Goal: Transaction & Acquisition: Purchase product/service

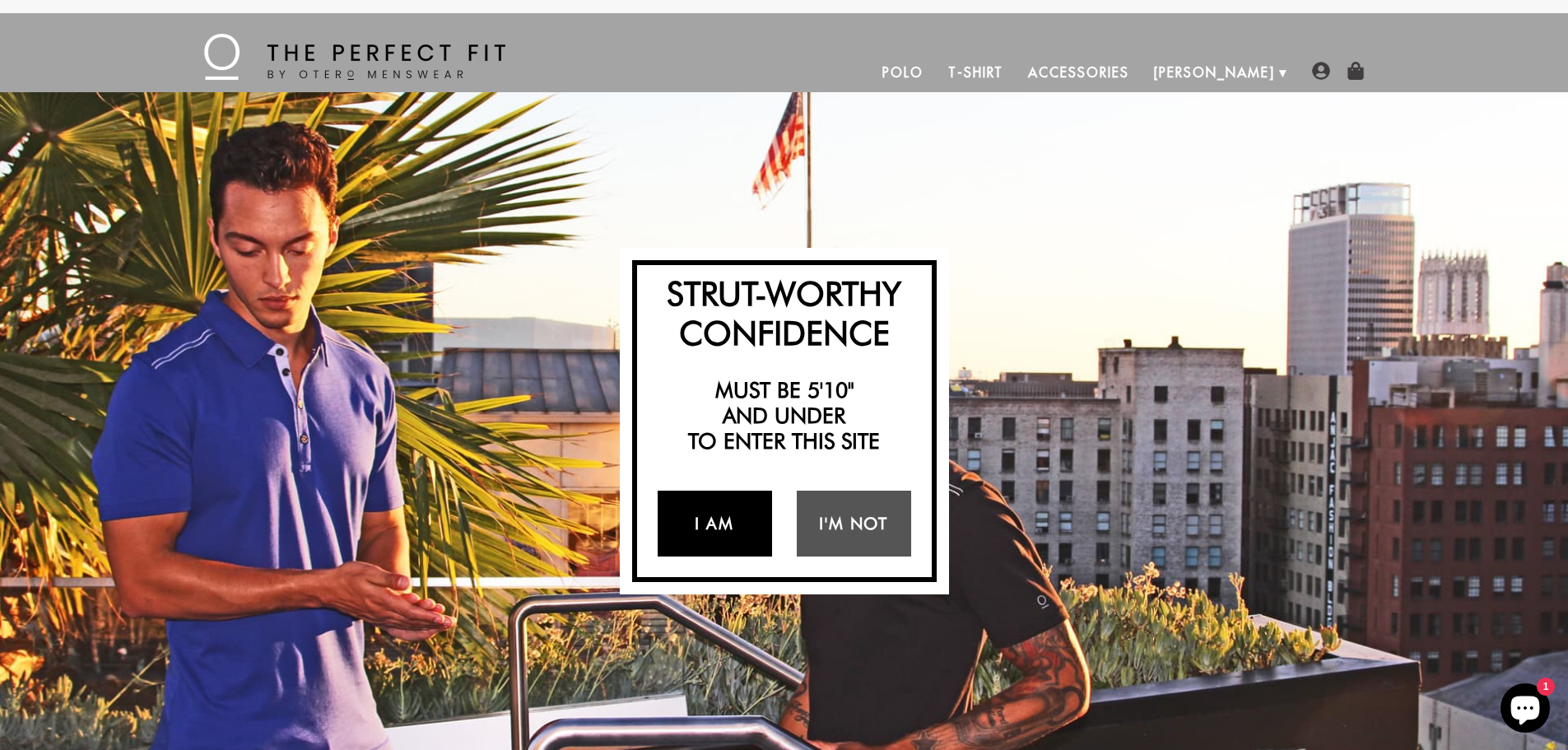
click at [732, 530] on link "I Am" at bounding box center [715, 524] width 114 height 66
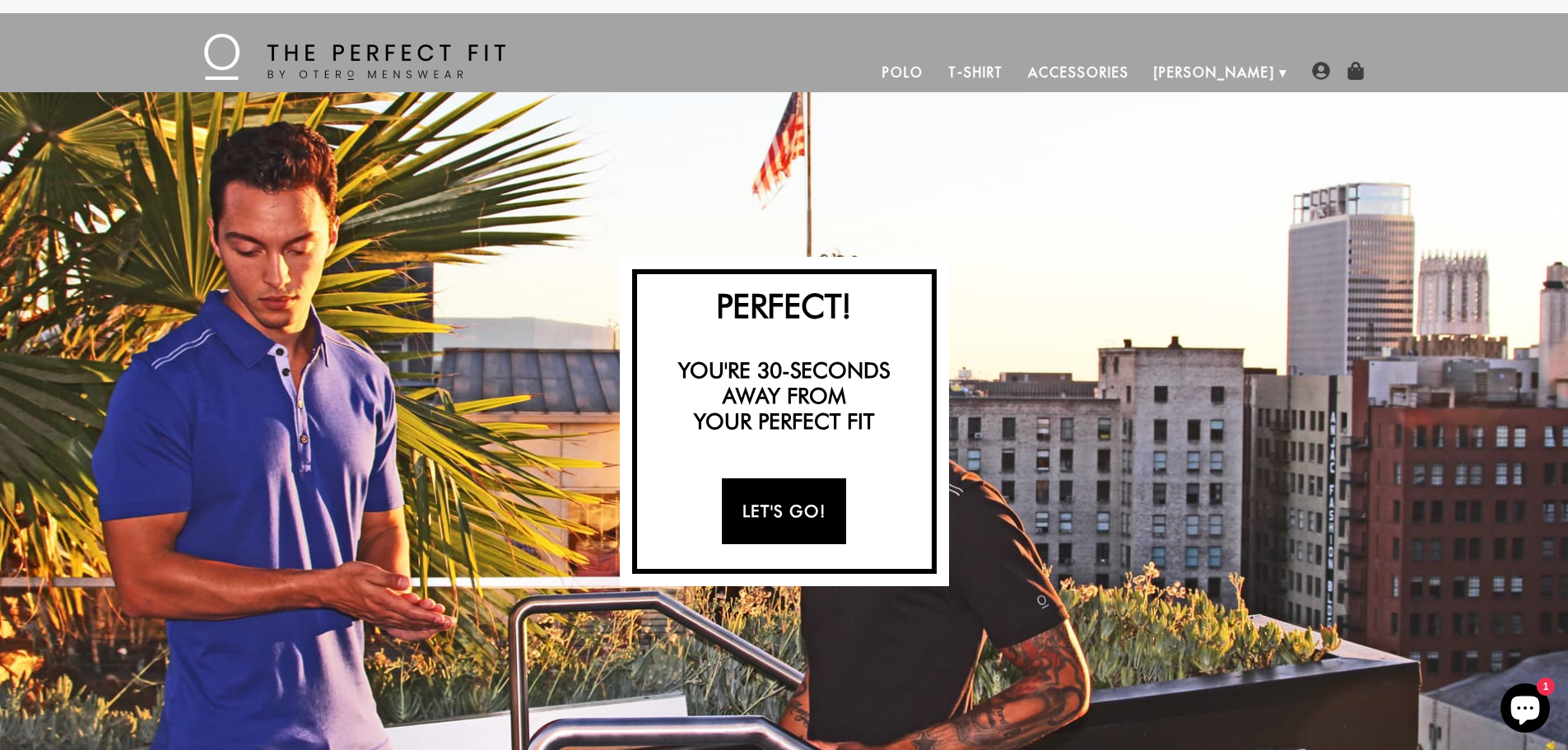
click at [787, 514] on link "Let's Go!" at bounding box center [784, 512] width 124 height 66
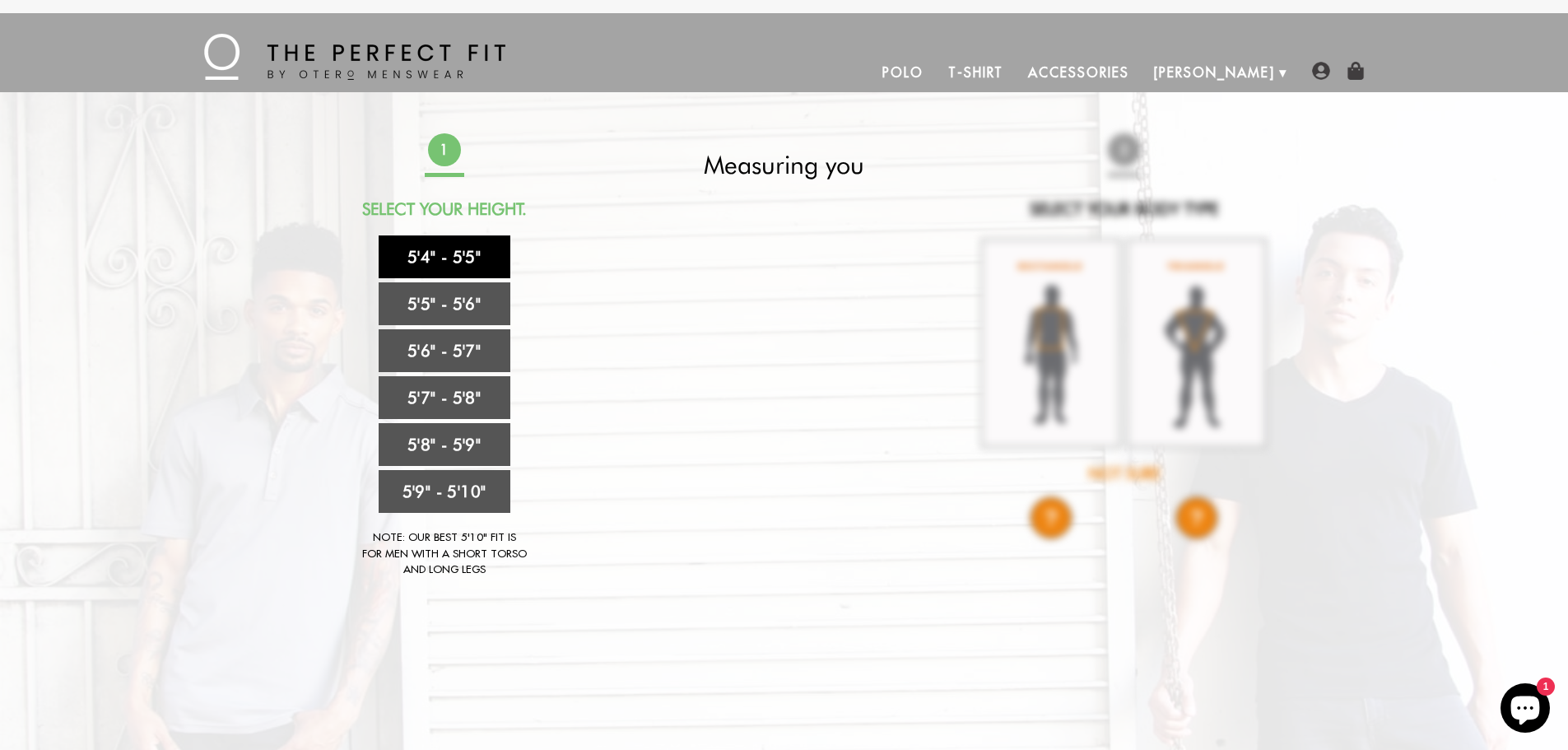
click at [440, 257] on link "5'4" - 5'5"" at bounding box center [444, 257] width 132 height 43
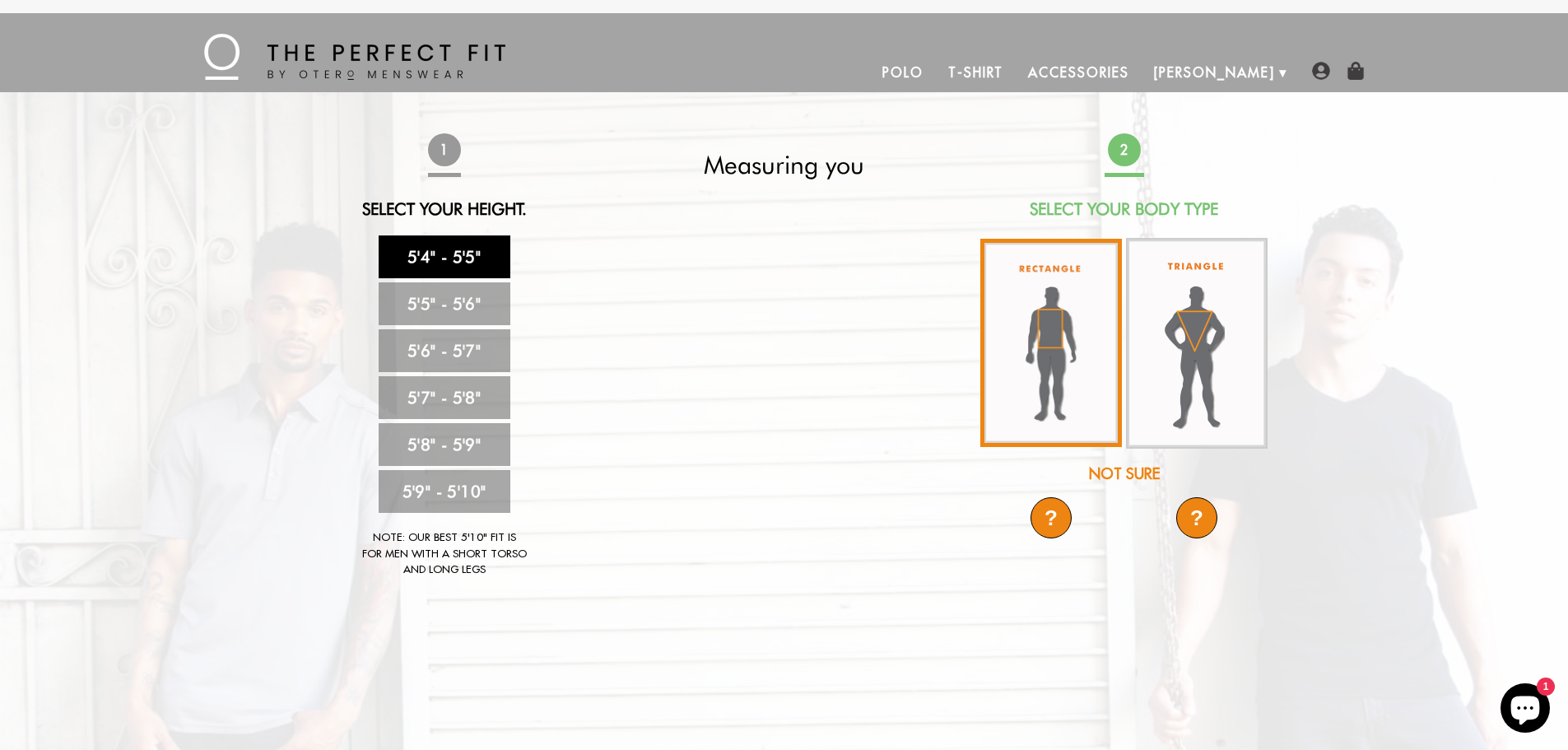
click at [1078, 345] on img at bounding box center [1051, 342] width 142 height 208
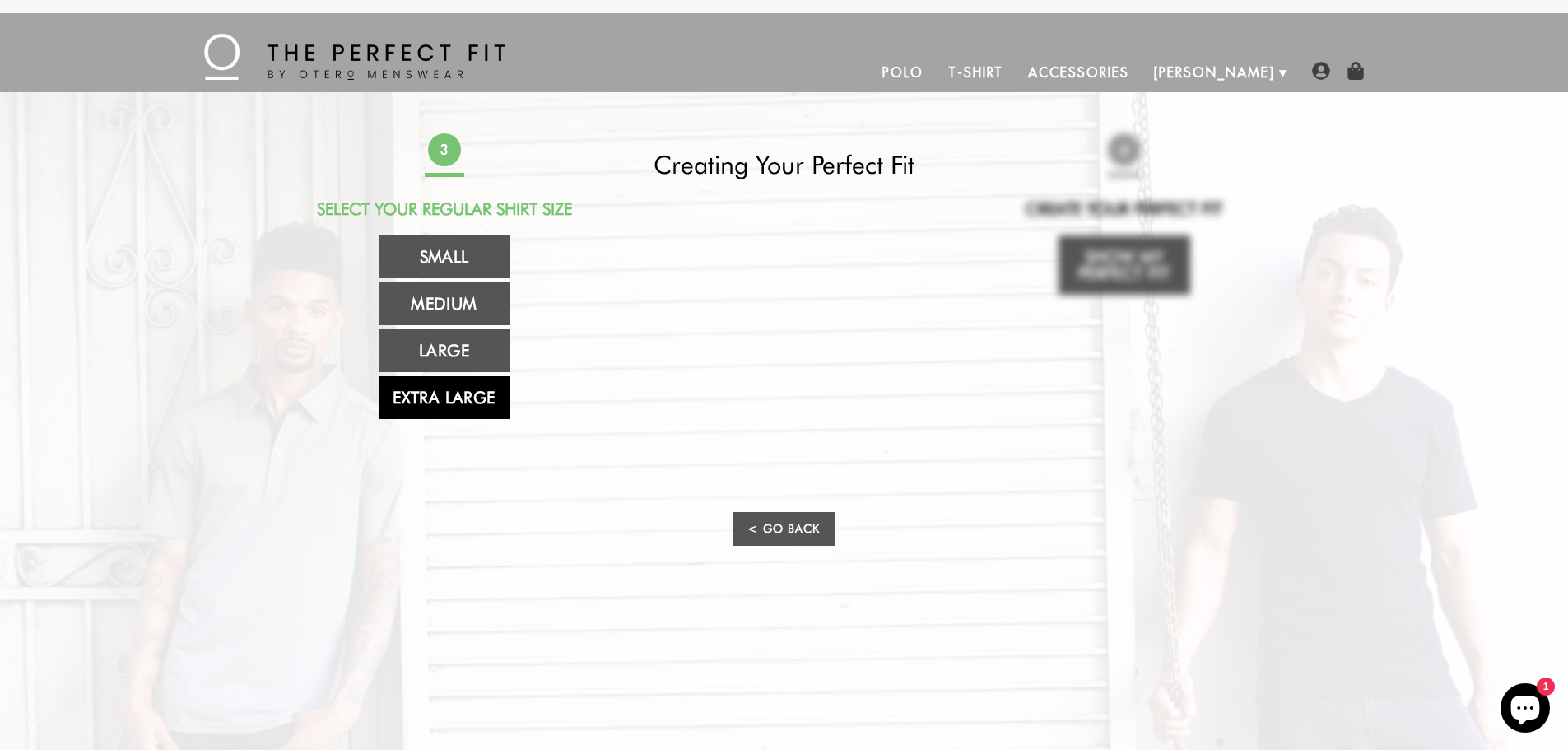
click at [447, 398] on link "Extra Large" at bounding box center [444, 398] width 132 height 43
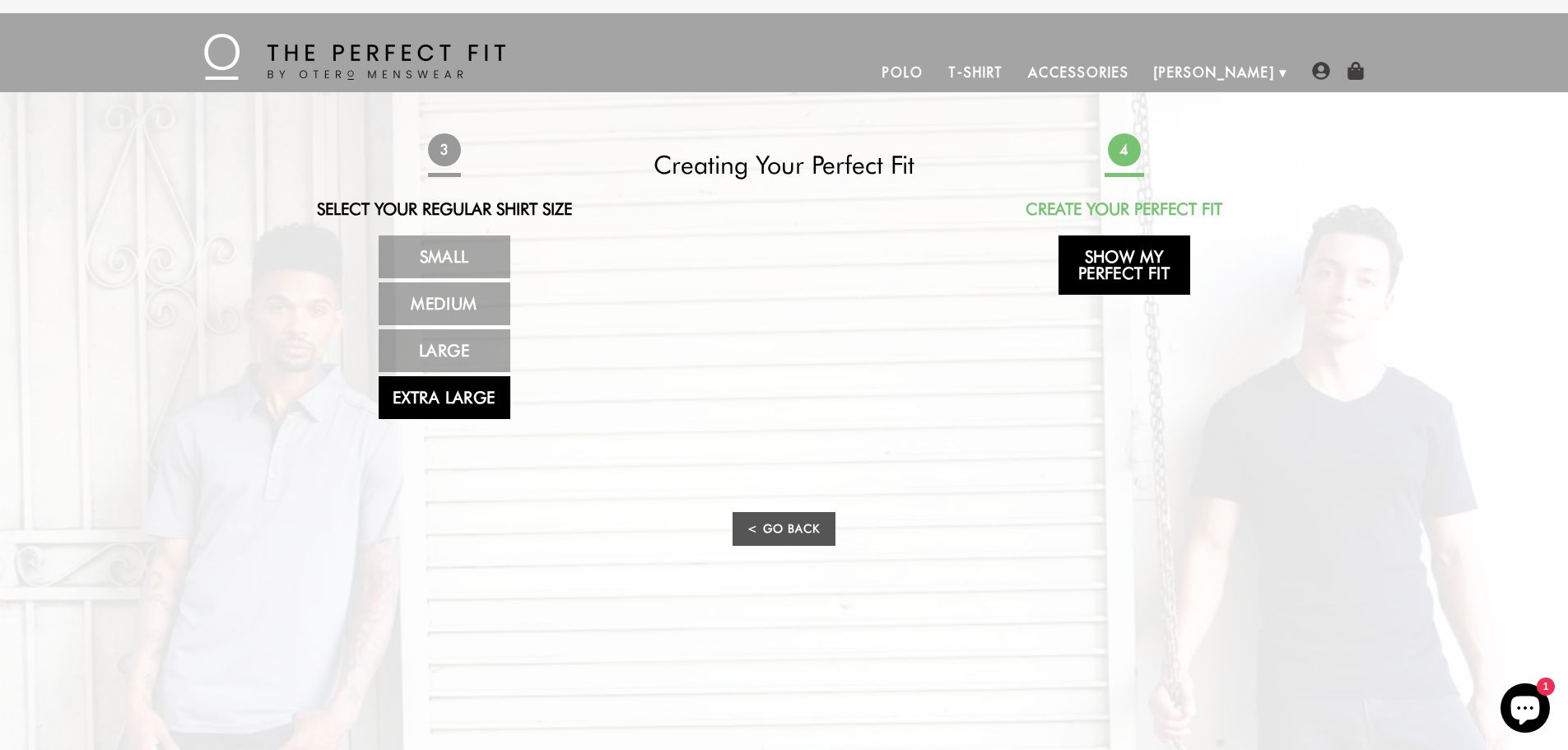
click at [1166, 272] on link "Show My Perfect Fit" at bounding box center [1124, 265] width 132 height 59
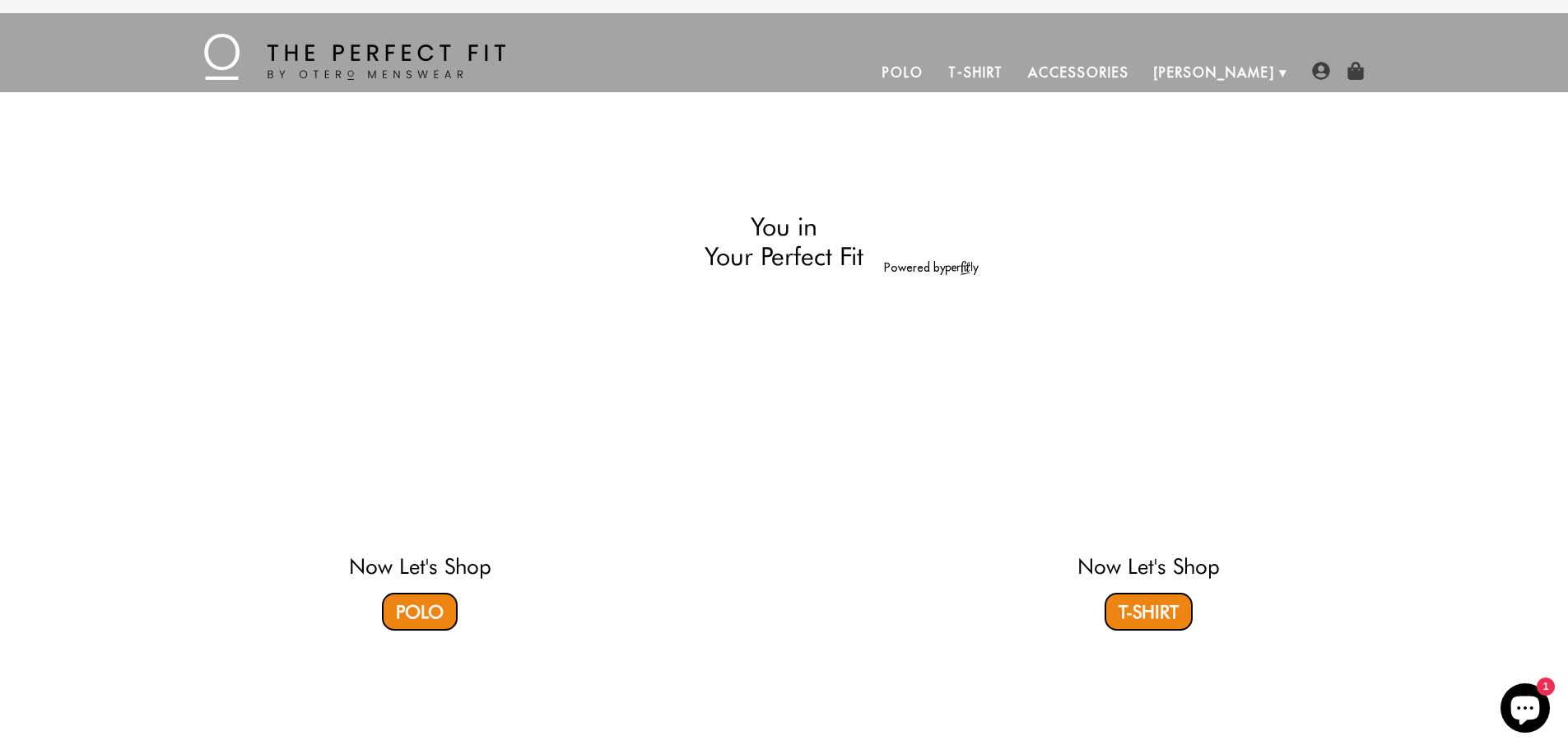
select select "XL"
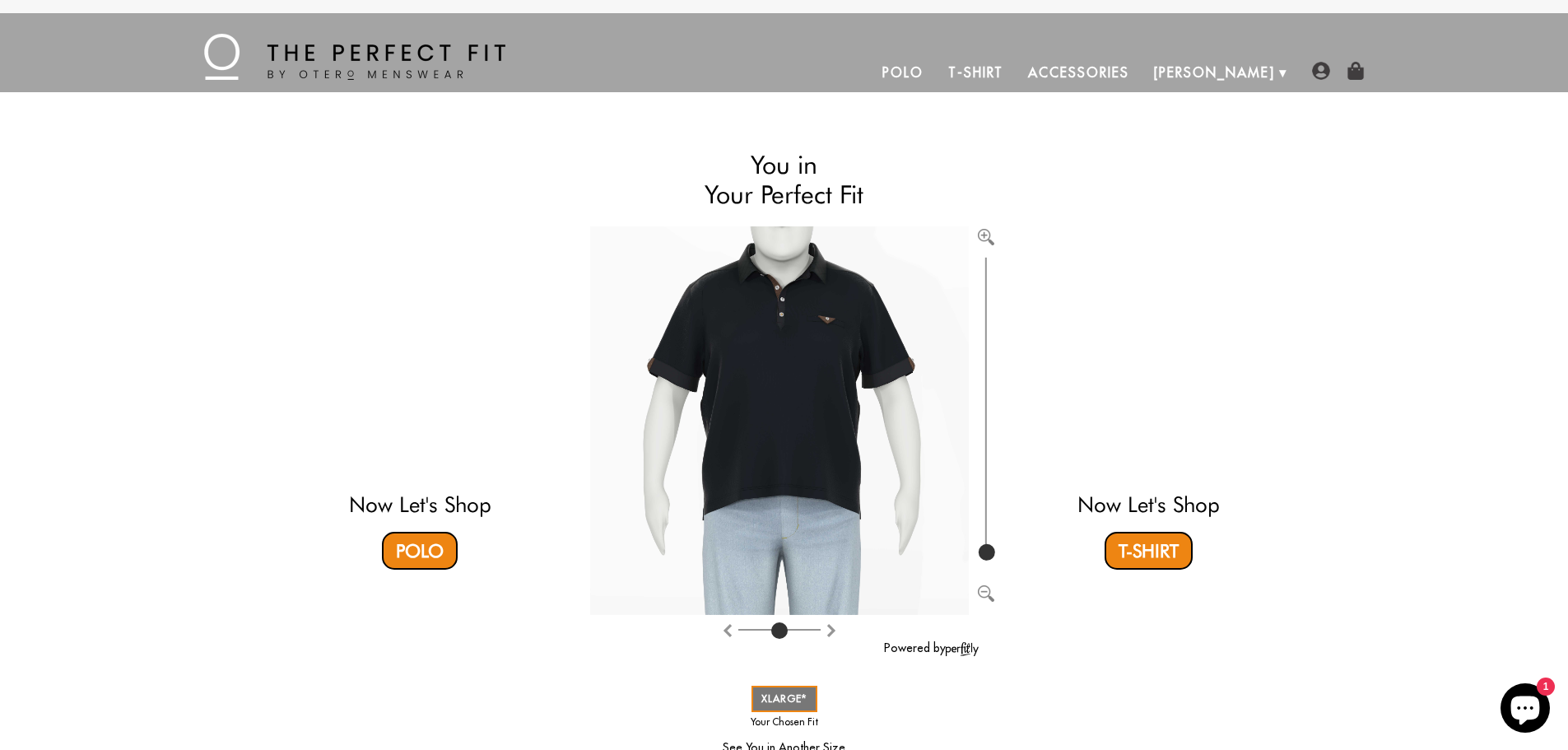
click at [936, 79] on link "Polo" at bounding box center [903, 72] width 66 height 39
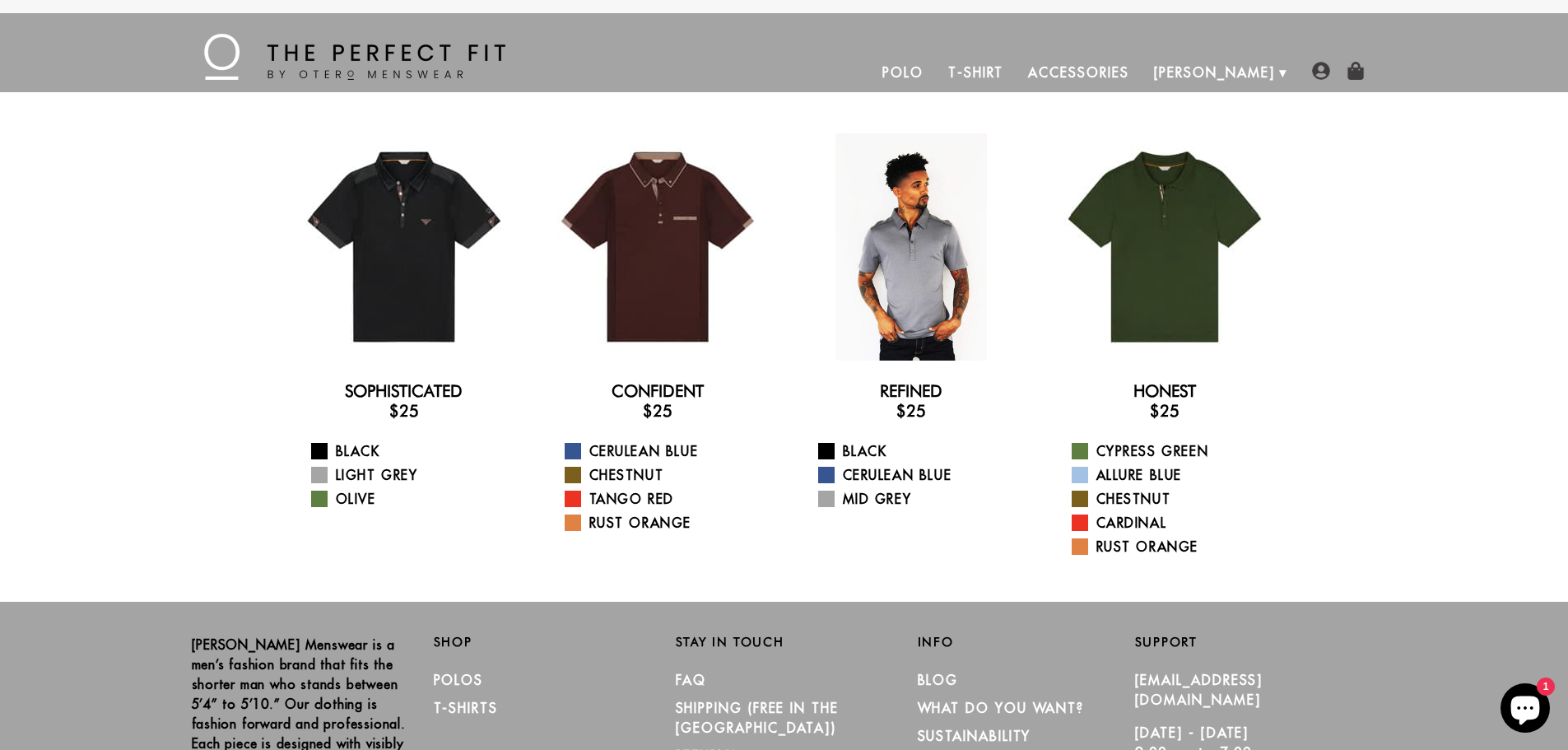
click at [920, 254] on div at bounding box center [911, 246] width 228 height 228
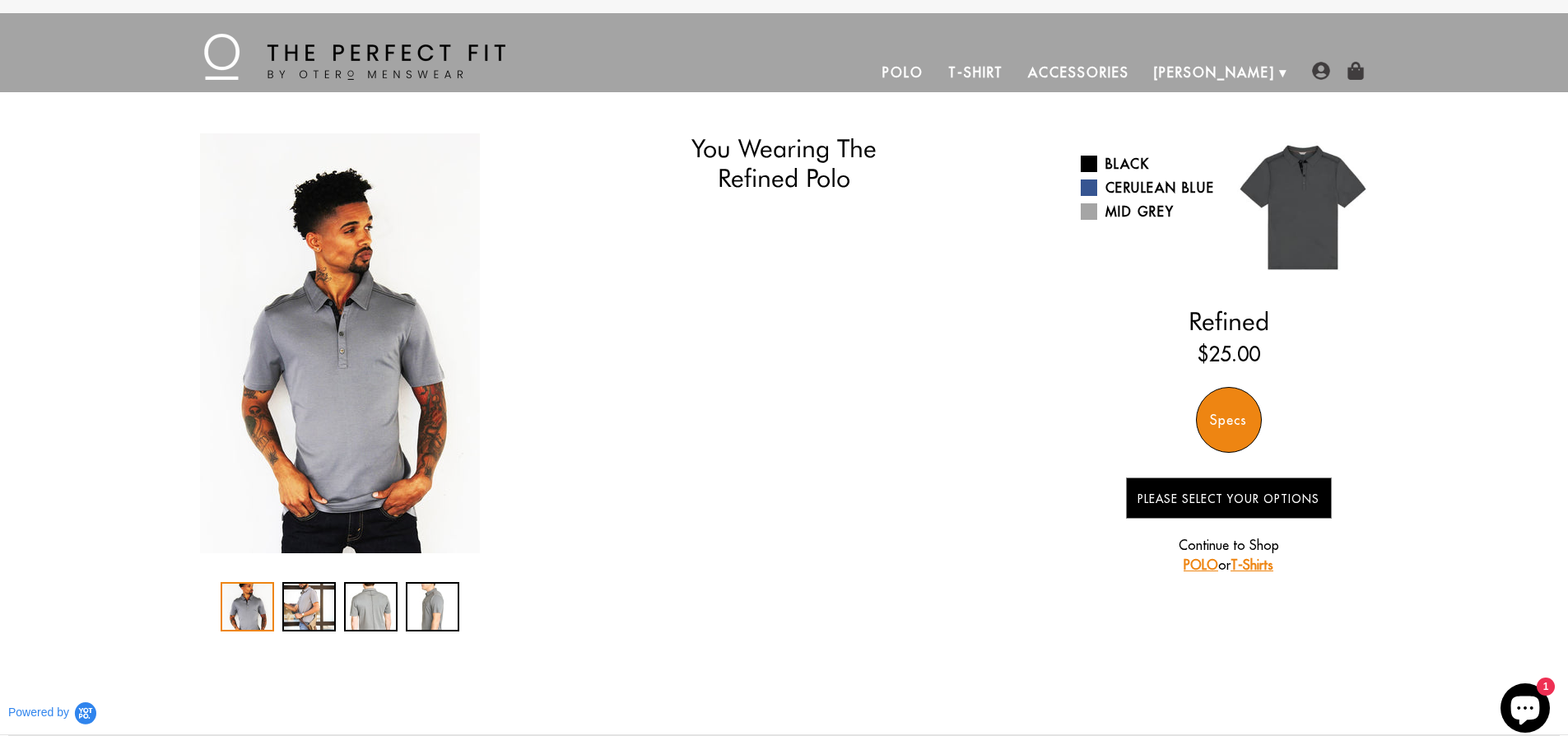
select select "XL"
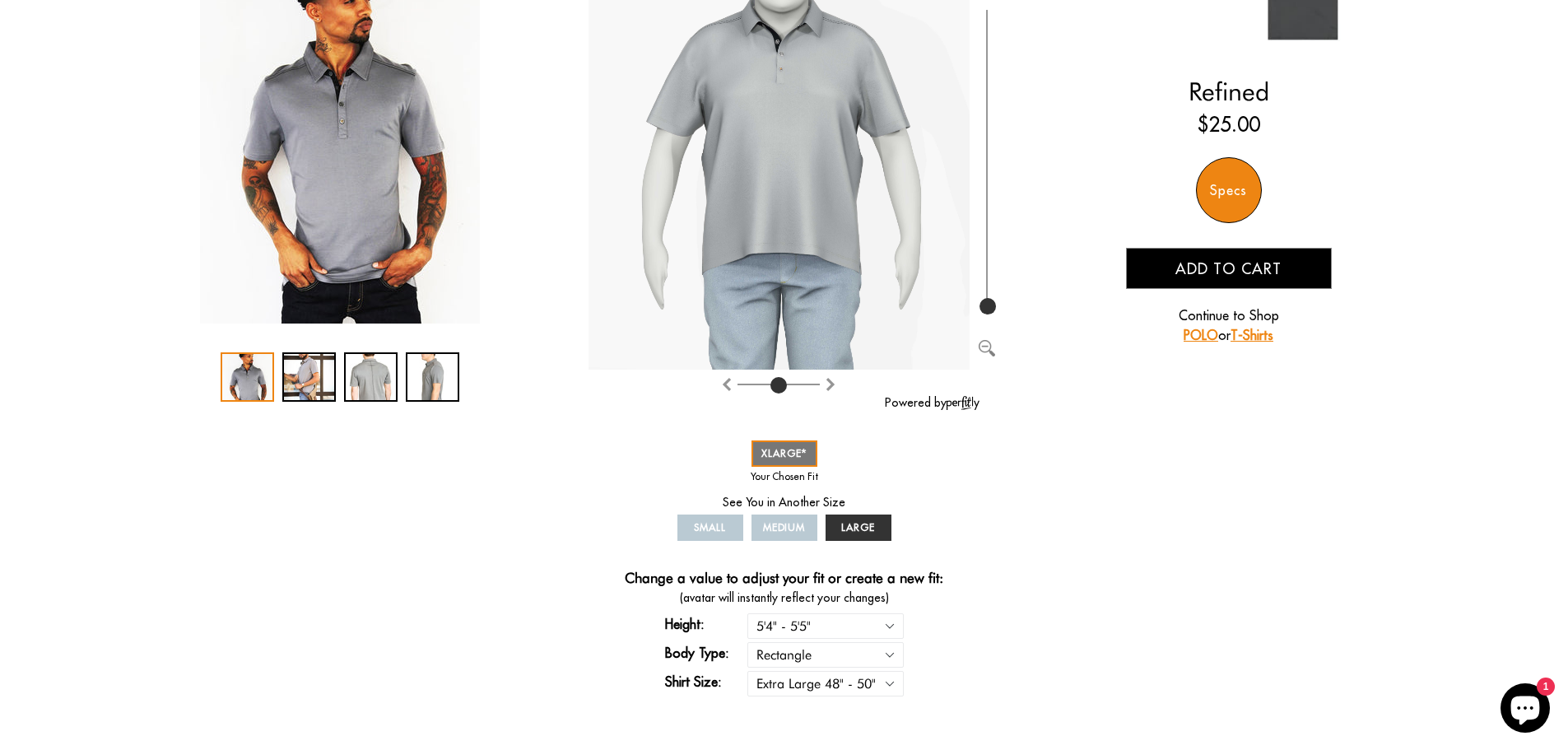
scroll to position [247, 0]
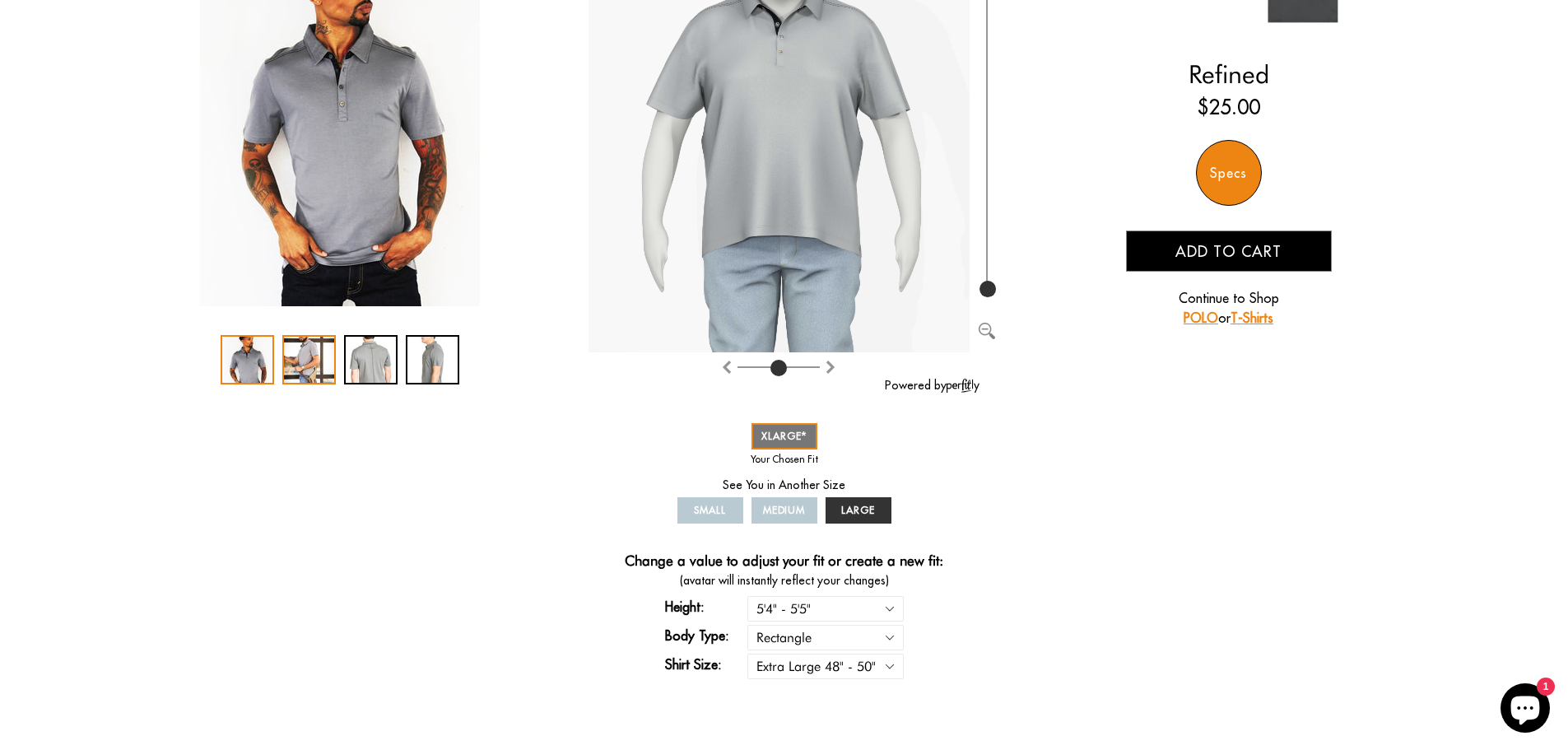
click at [319, 367] on div "2 / 4" at bounding box center [309, 359] width 54 height 49
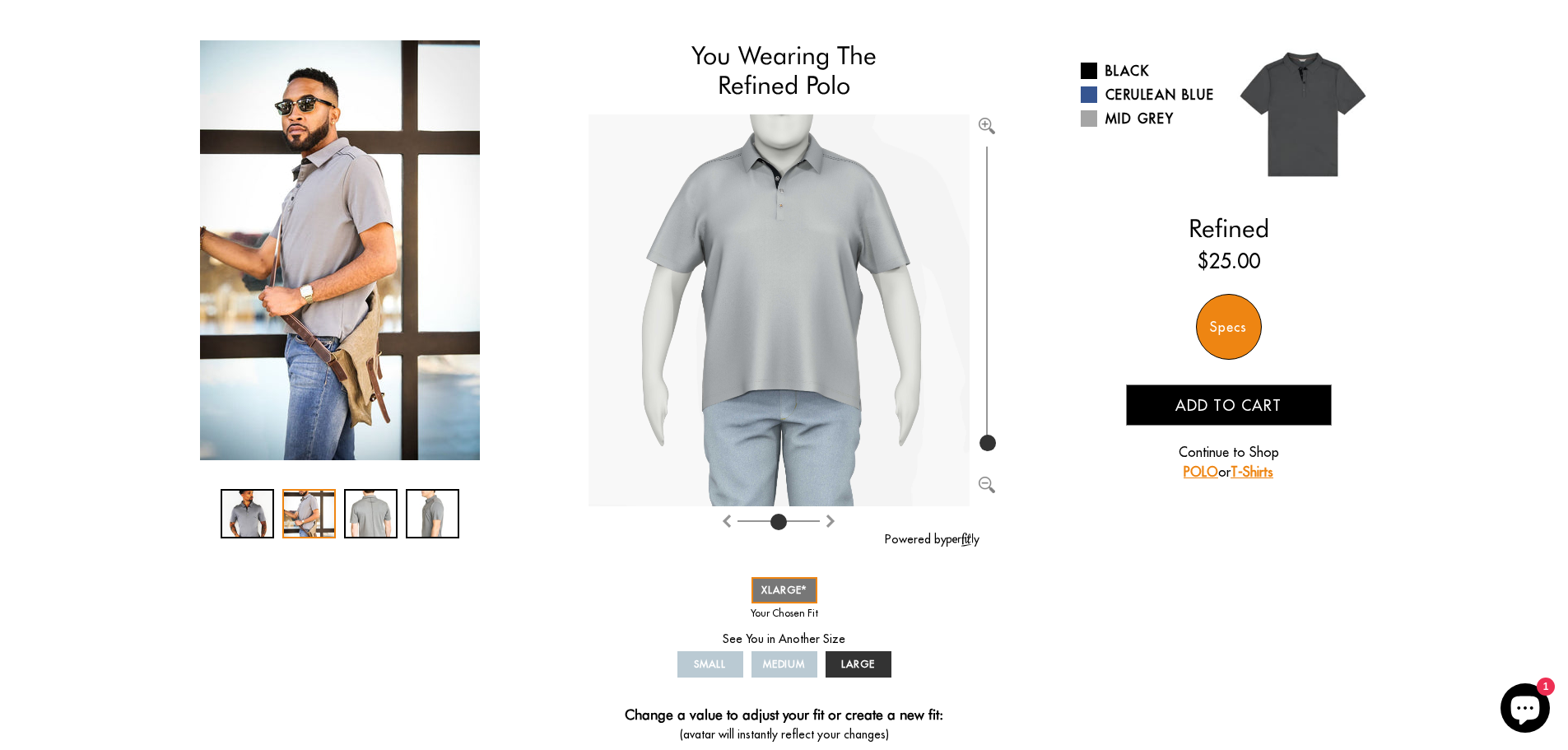
scroll to position [82, 0]
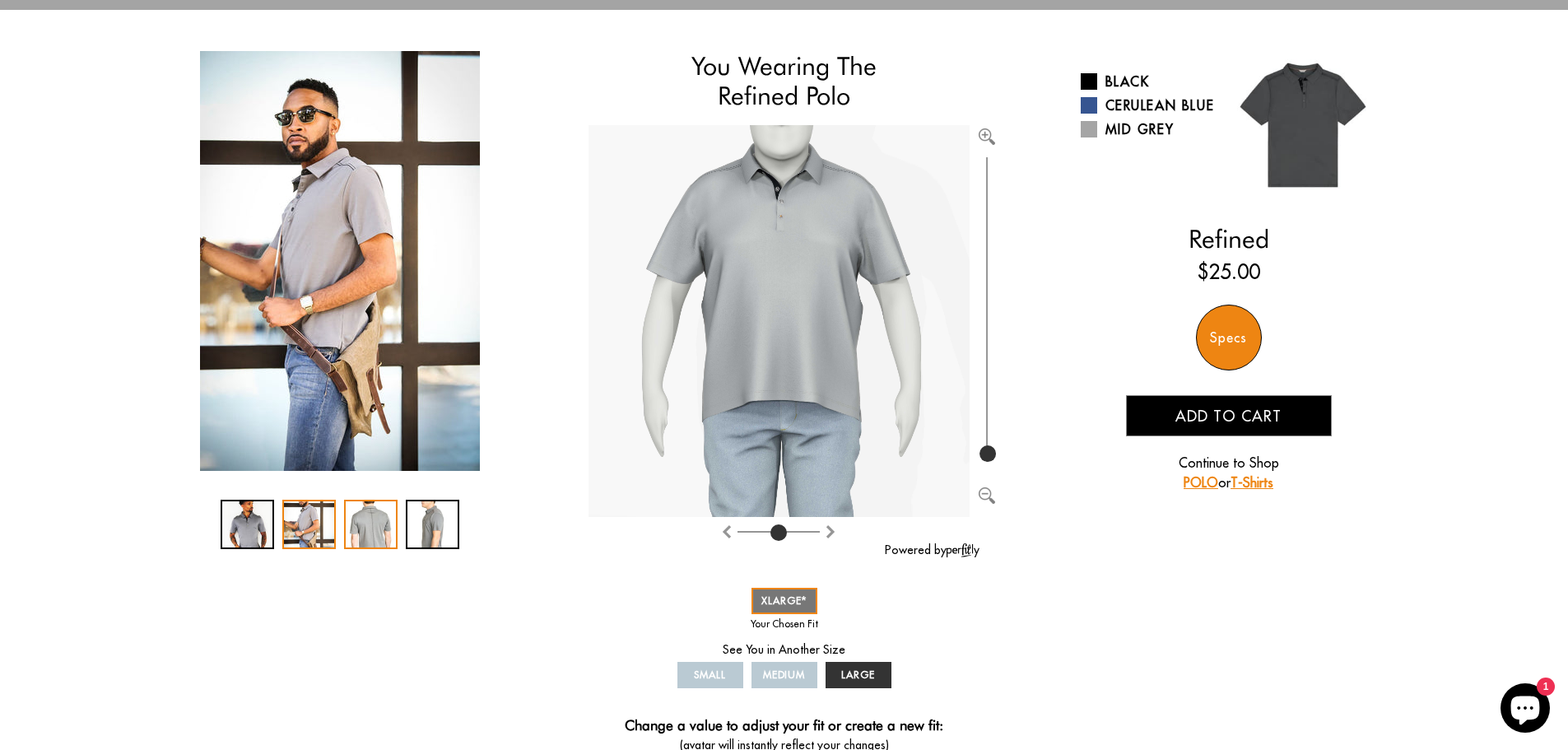
click at [369, 530] on div "3 / 4" at bounding box center [371, 524] width 54 height 49
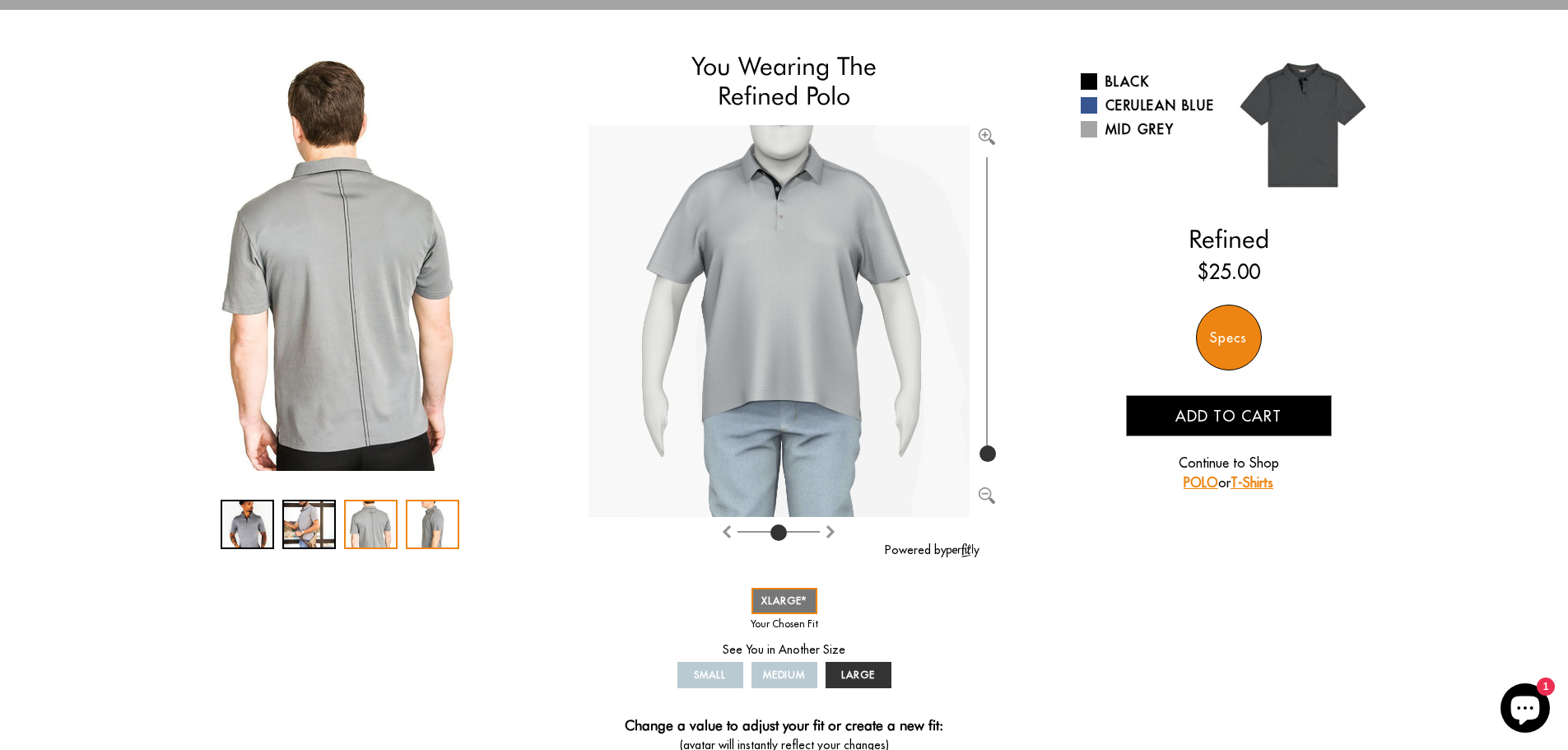
click at [441, 529] on div "4 / 4" at bounding box center [433, 524] width 54 height 49
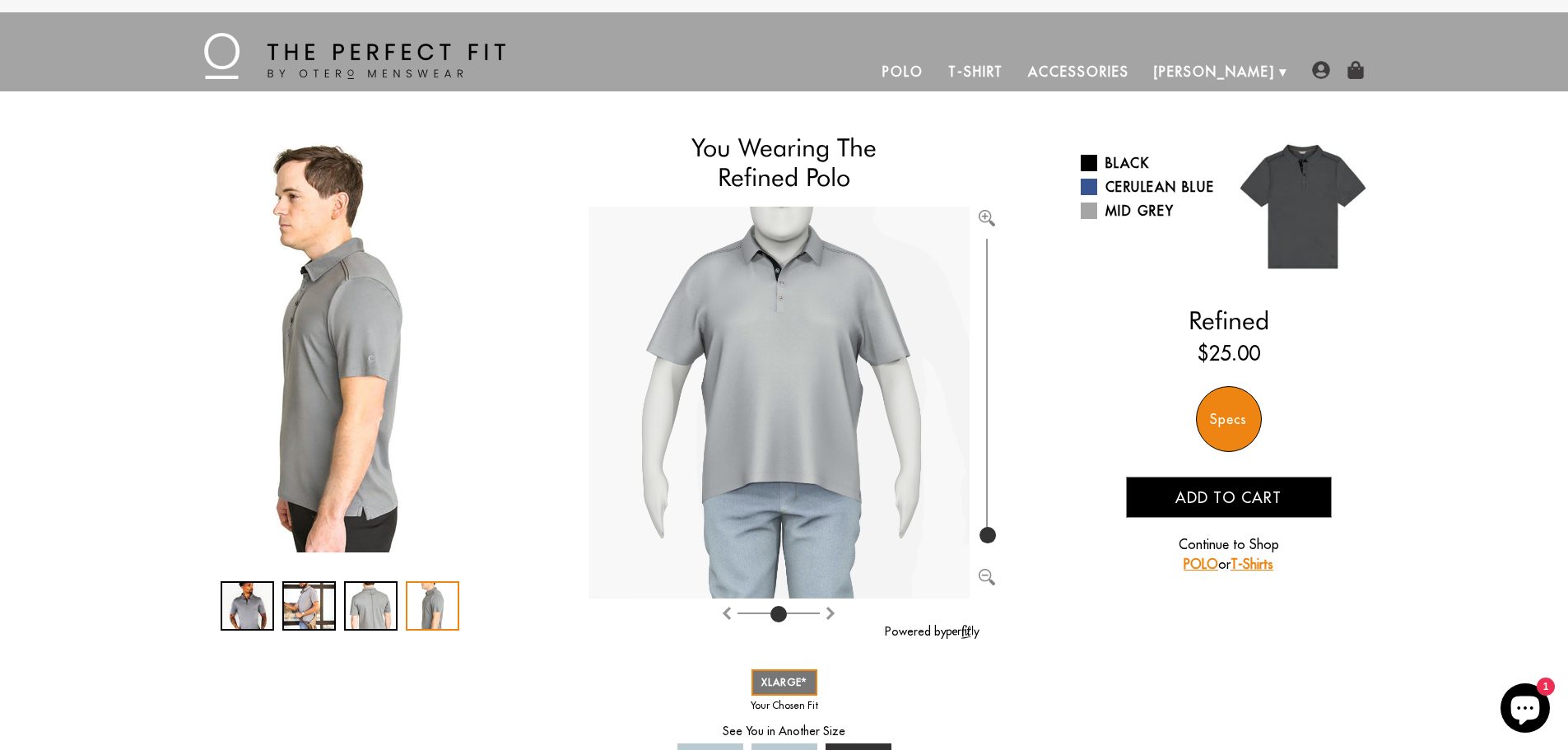
scroll to position [0, 0]
click at [936, 72] on link "Polo" at bounding box center [903, 72] width 66 height 39
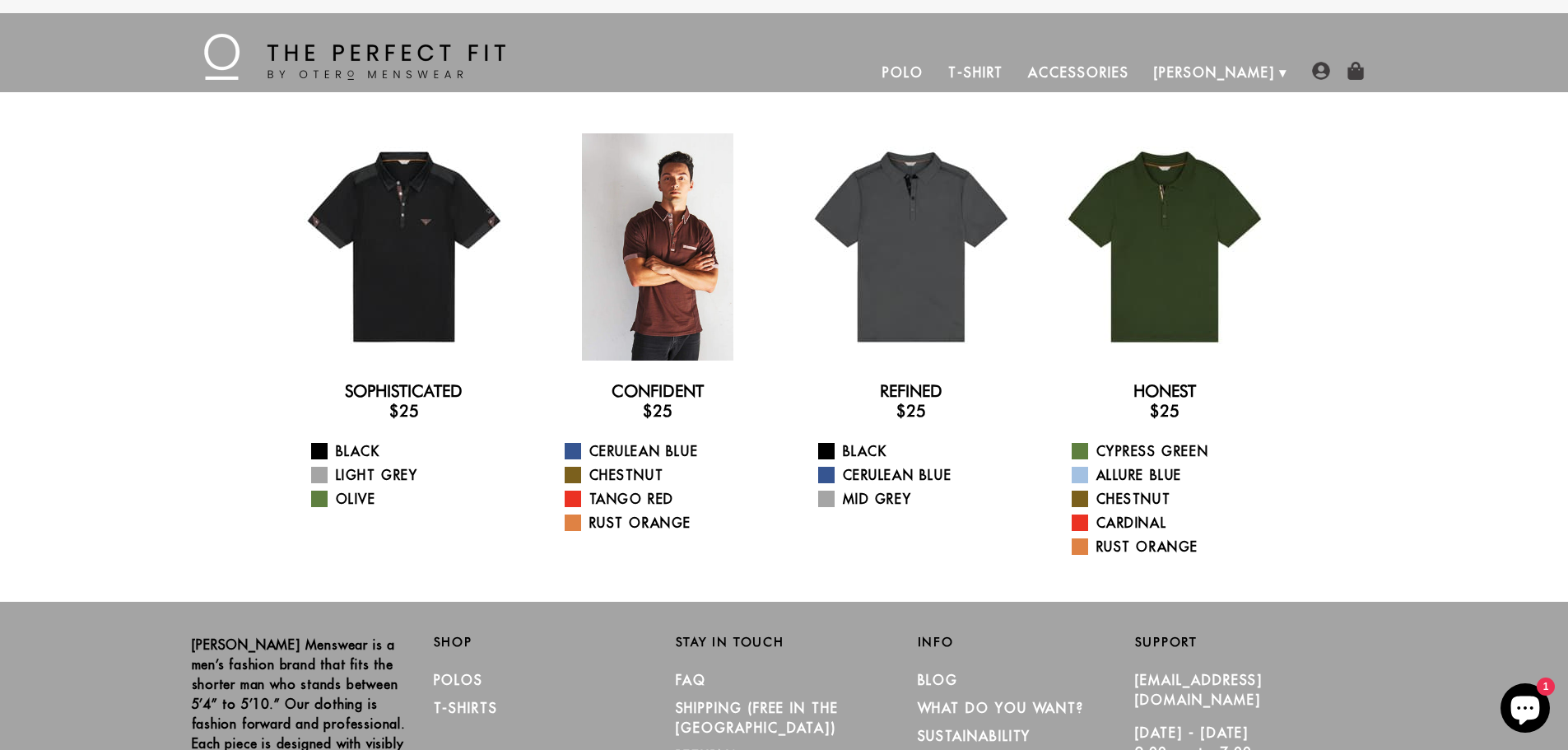
click at [678, 249] on div at bounding box center [658, 246] width 228 height 228
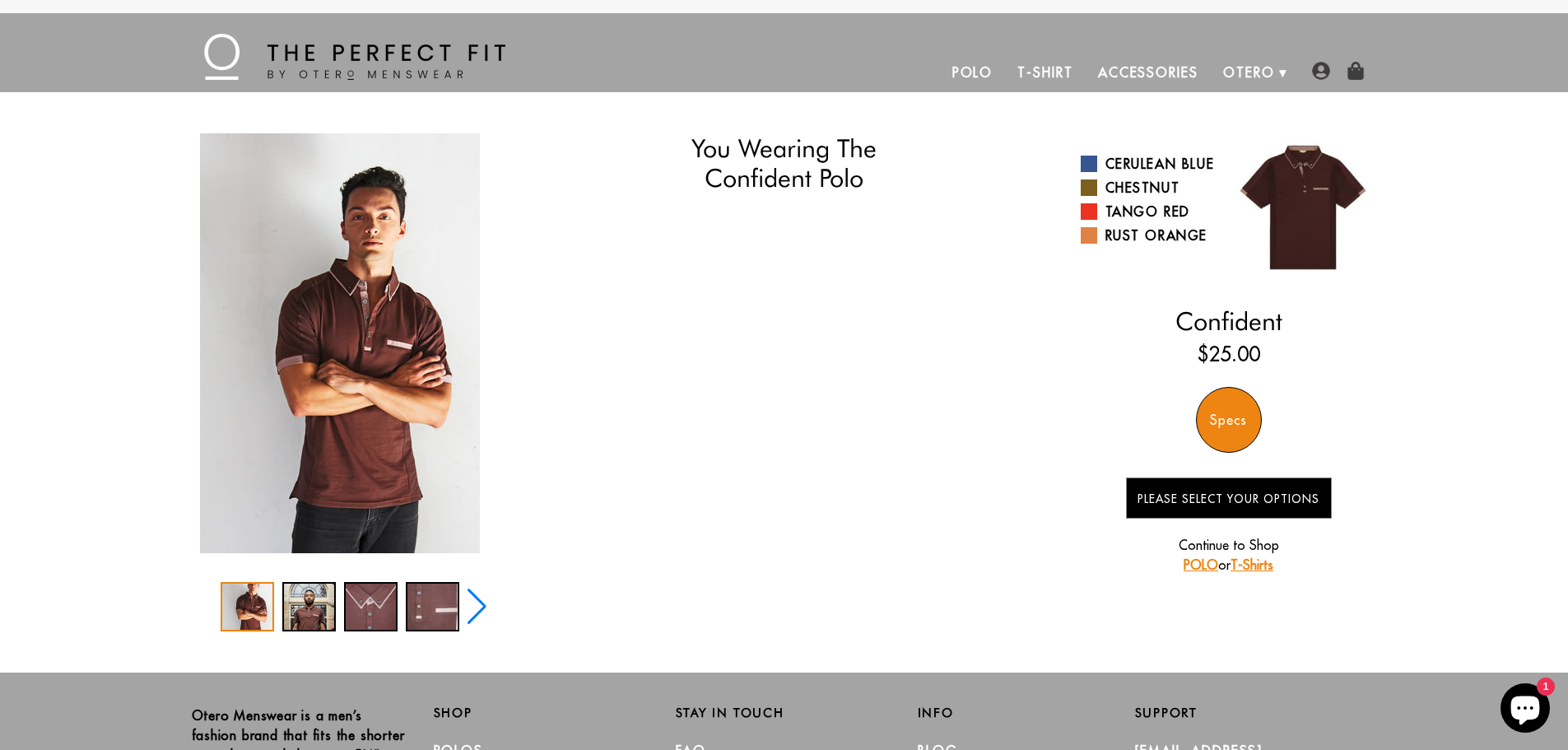
select select "XL"
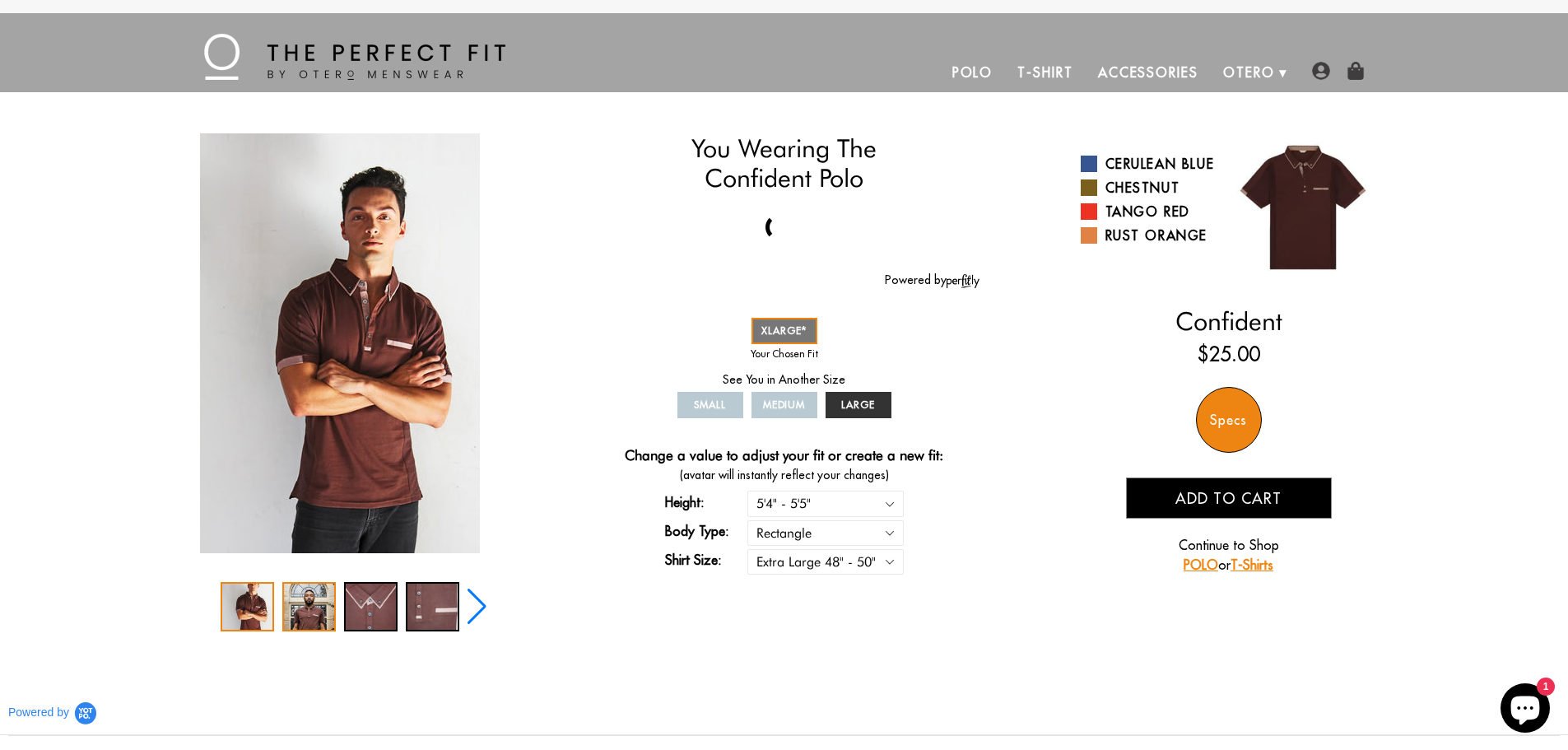
click at [312, 612] on div "2 / 5" at bounding box center [309, 606] width 54 height 49
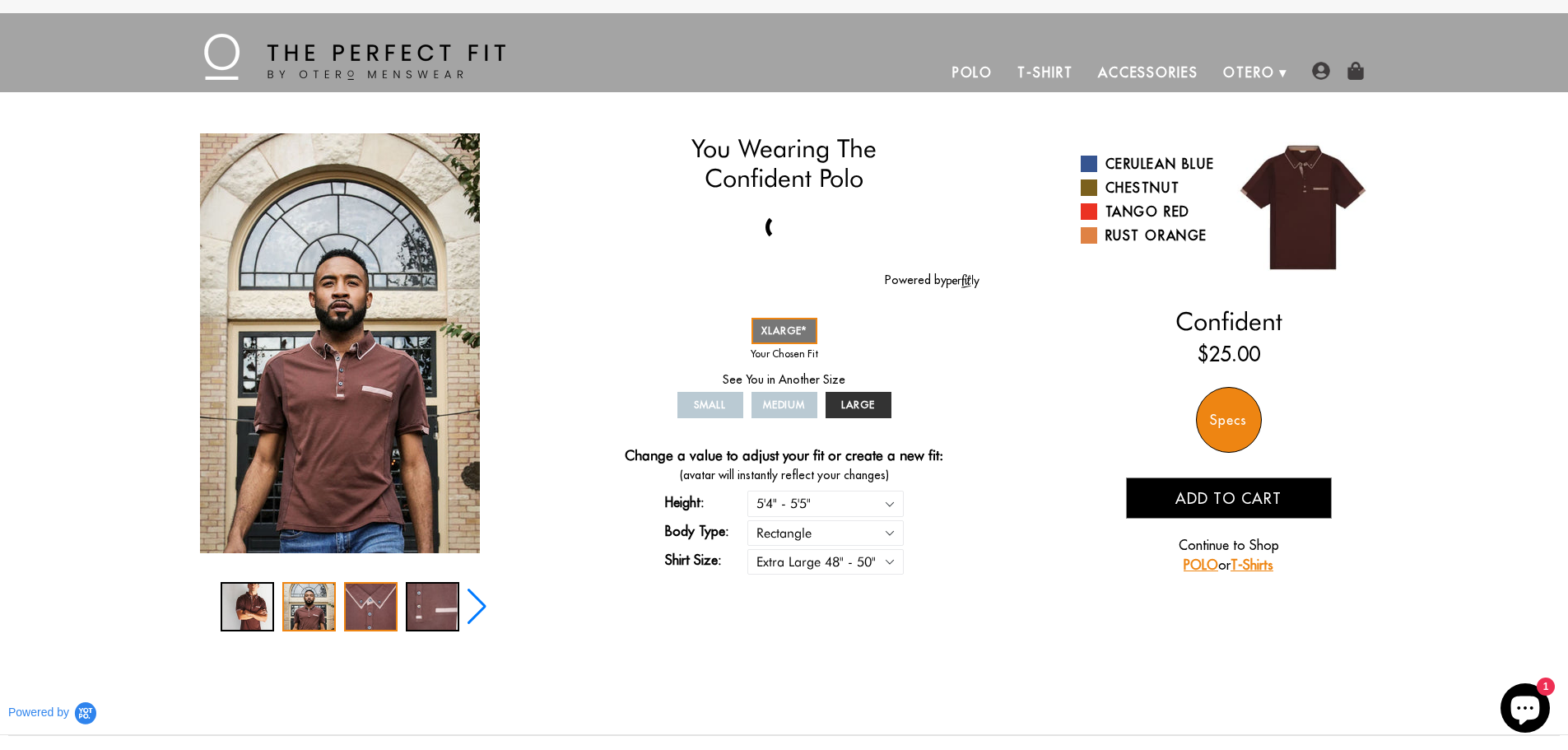
click at [386, 604] on div "3 / 5" at bounding box center [371, 606] width 54 height 49
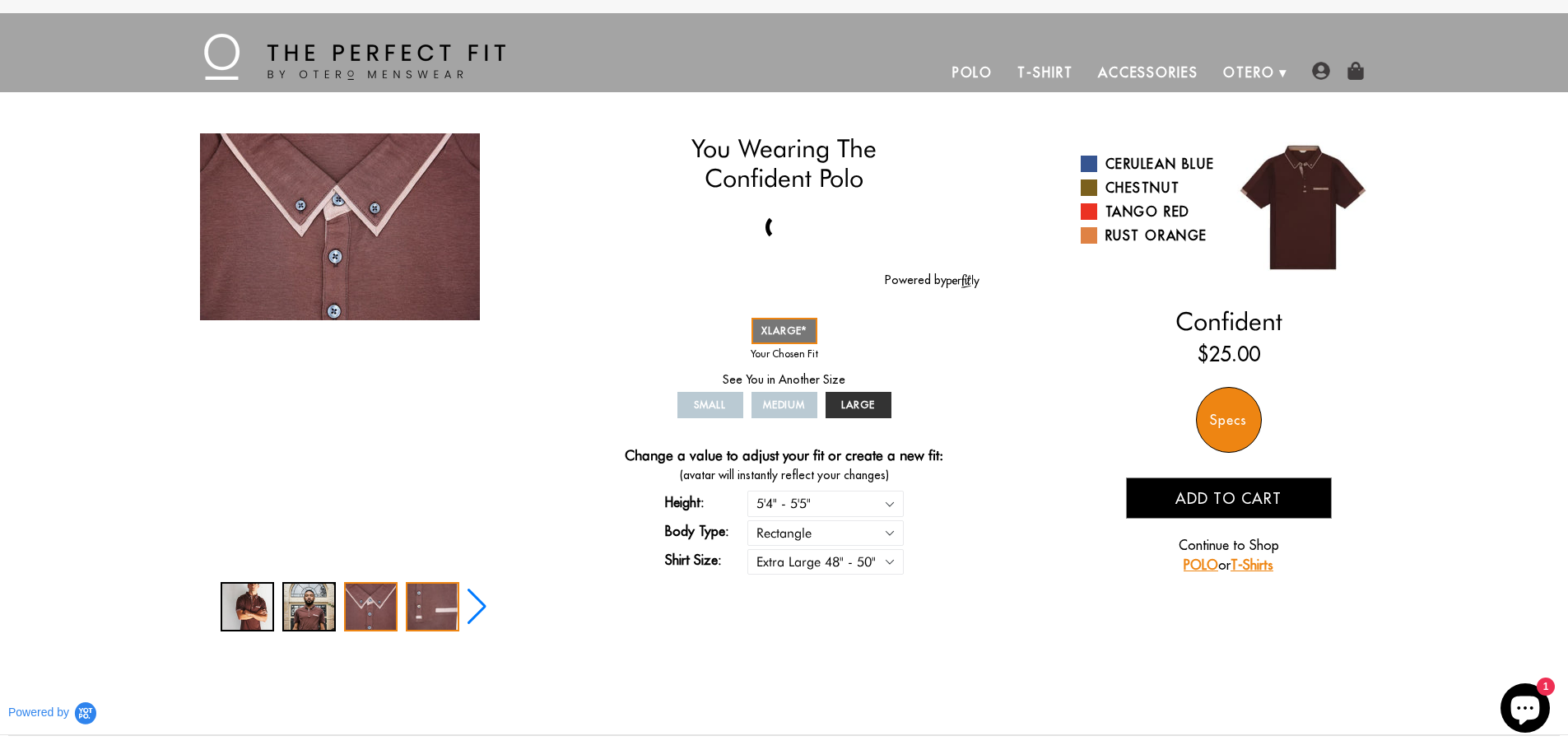
click at [425, 604] on div "4 / 5" at bounding box center [433, 606] width 54 height 49
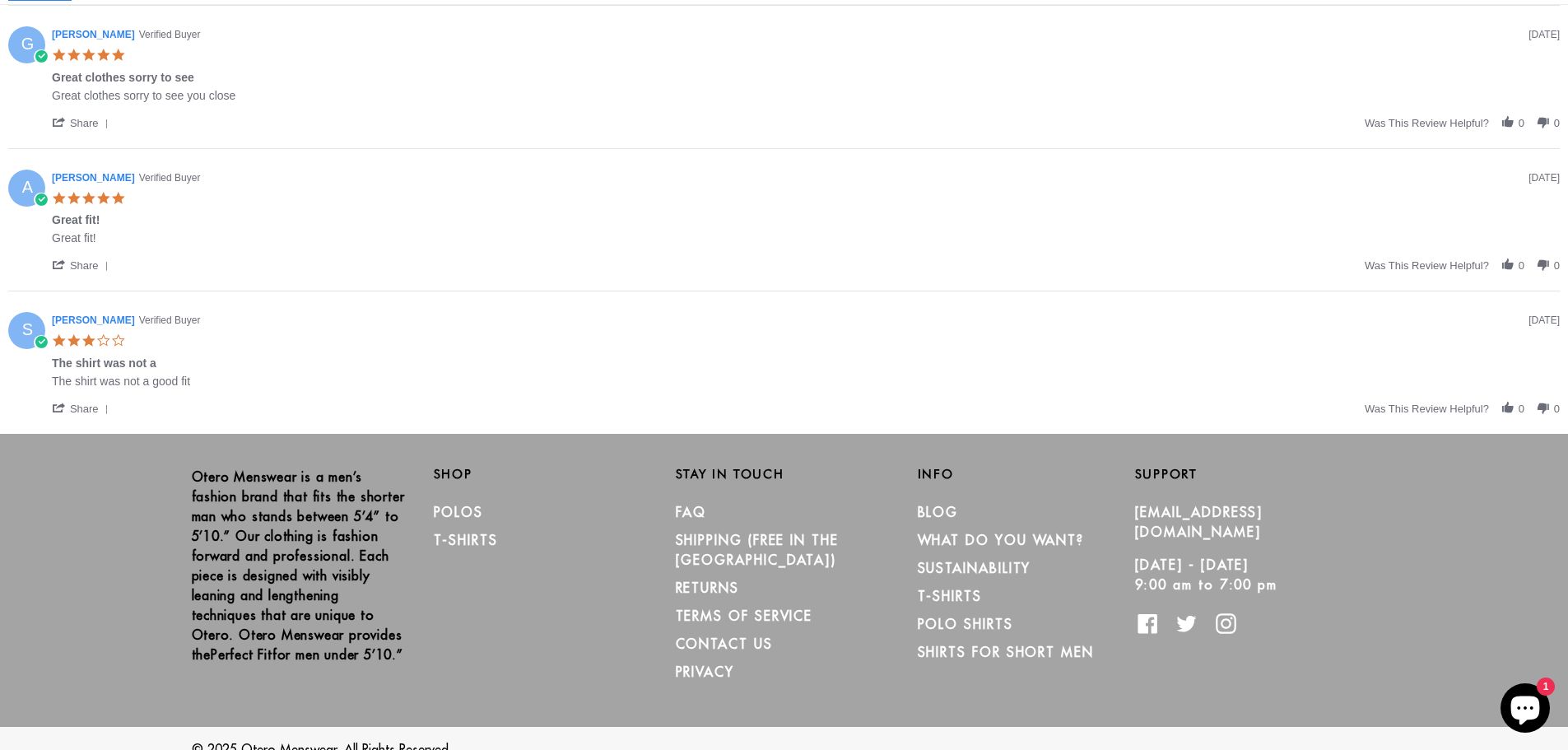
scroll to position [907, 0]
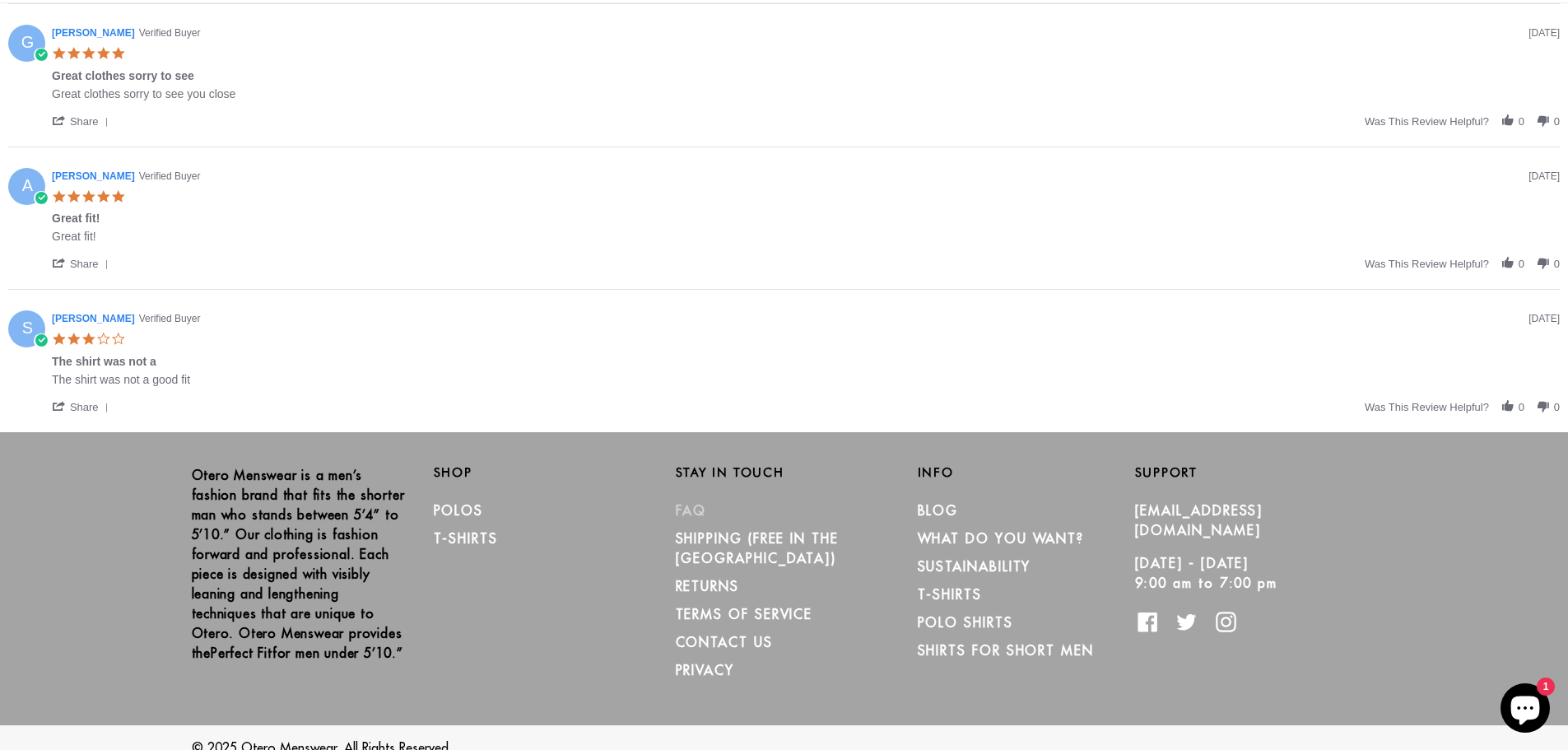
click at [695, 510] on link "FAQ" at bounding box center [691, 511] width 31 height 16
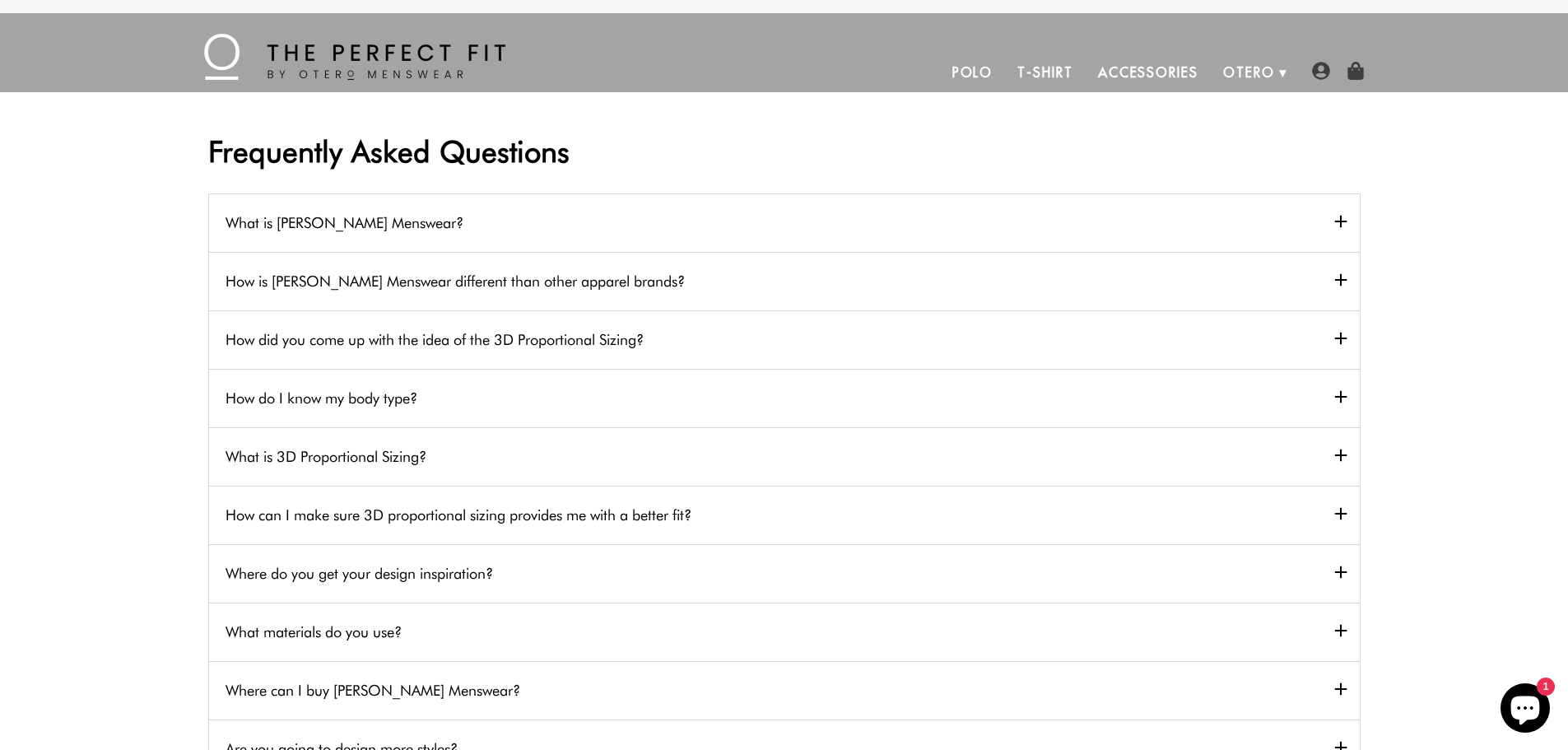
click at [511, 226] on h2 "What is [PERSON_NAME] Menswear?" at bounding box center [784, 222] width 1150 height 58
